Goal: Check status: Check status

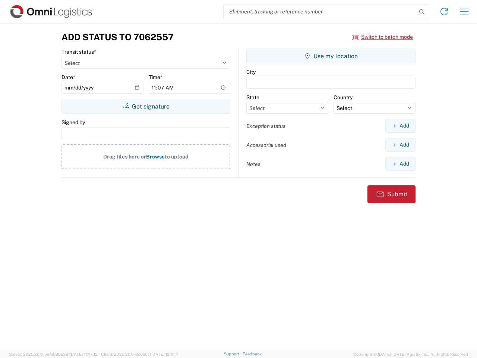
click at [320, 12] on input "search" at bounding box center [320, 11] width 193 height 14
click at [422, 12] on icon at bounding box center [422, 12] width 10 height 10
click at [445, 12] on icon at bounding box center [445, 12] width 12 height 12
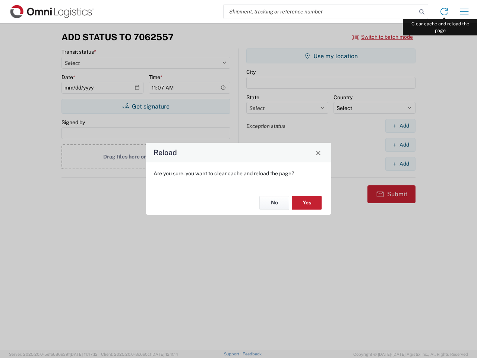
click at [465, 12] on div "Reload Are you sure, you want to clear cache and reload the page? No Yes" at bounding box center [238, 179] width 477 height 358
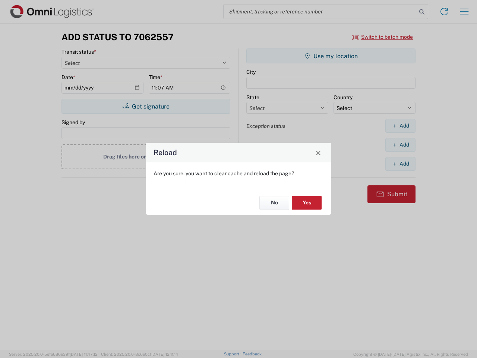
click at [383, 37] on div "Reload Are you sure, you want to clear cache and reload the page? No Yes" at bounding box center [238, 179] width 477 height 358
click at [146, 106] on div "Reload Are you sure, you want to clear cache and reload the page? No Yes" at bounding box center [238, 179] width 477 height 358
click at [331, 56] on div "Reload Are you sure, you want to clear cache and reload the page? No Yes" at bounding box center [238, 179] width 477 height 358
click at [401, 126] on div "Reload Are you sure, you want to clear cache and reload the page? No Yes" at bounding box center [238, 179] width 477 height 358
click at [401, 145] on div "Reload Are you sure, you want to clear cache and reload the page? No Yes" at bounding box center [238, 179] width 477 height 358
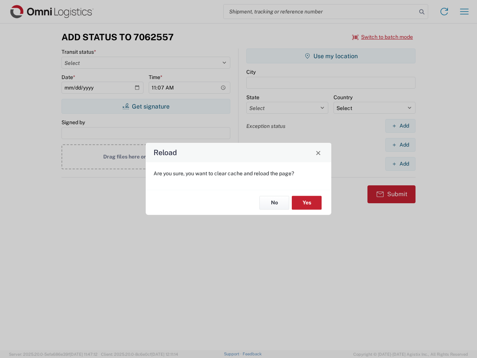
click at [401, 164] on div "Reload Are you sure, you want to clear cache and reload the page? No Yes" at bounding box center [238, 179] width 477 height 358
